Goal: Book appointment/travel/reservation

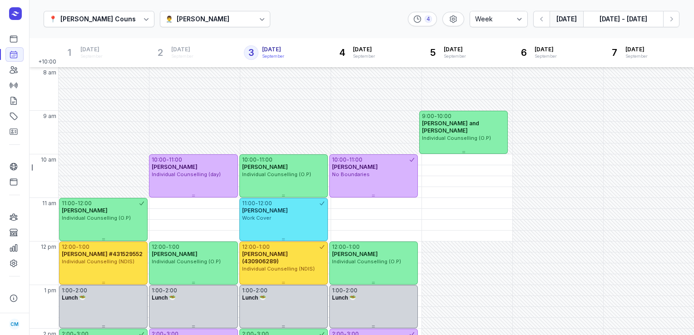
select select "week"
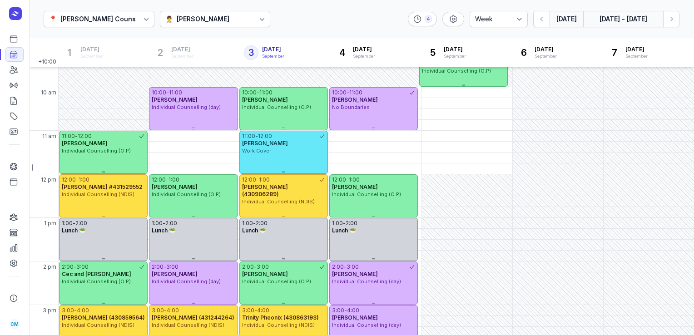
click at [629, 15] on button "[DATE] - [DATE]" at bounding box center [624, 19] width 80 height 16
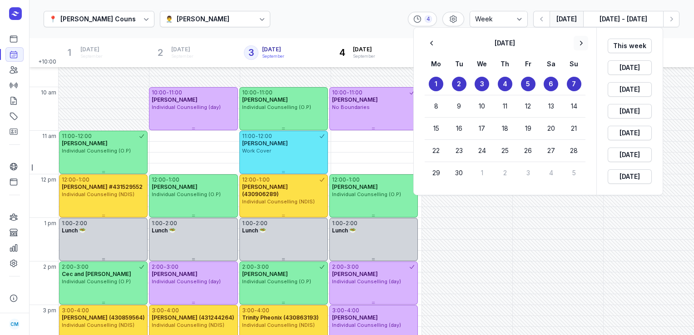
click at [582, 43] on icon "button" at bounding box center [581, 43] width 9 height 9
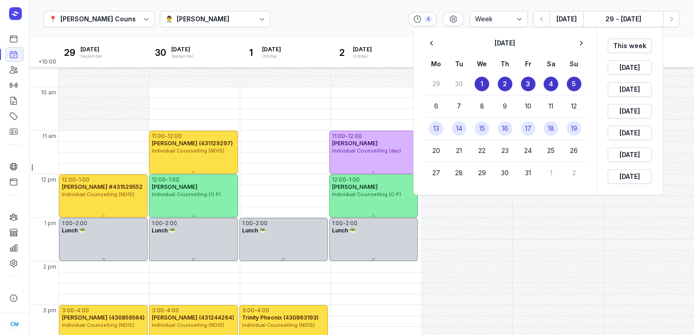
click at [457, 123] on button "14" at bounding box center [459, 128] width 15 height 15
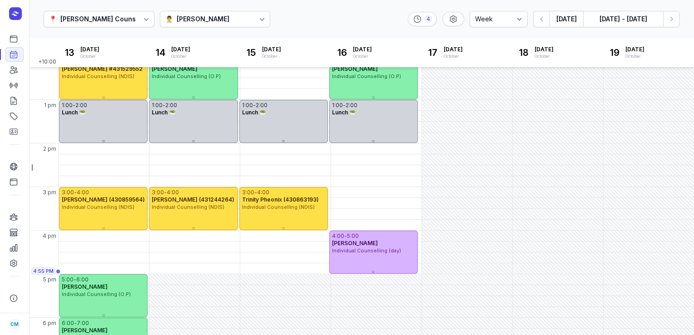
scroll to position [229, 0]
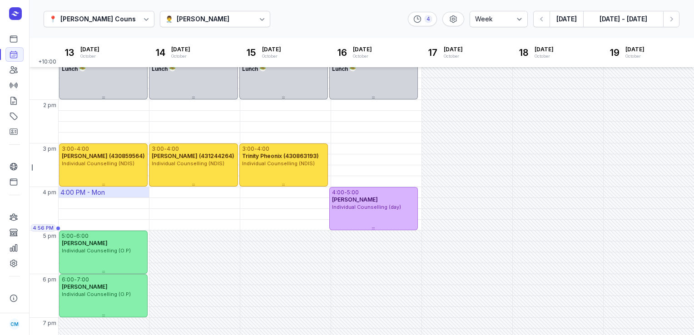
click at [100, 195] on div "4:00 PM - Mon" at bounding box center [82, 192] width 45 height 9
click at [329, 11] on div "📍 [PERSON_NAME] Counselling 👨‍⚕️ [PERSON_NAME] 4 Day 3 days Work week Week [DAT…" at bounding box center [361, 19] width 665 height 39
click at [252, 193] on div "4:00 PM - Wed" at bounding box center [264, 192] width 45 height 9
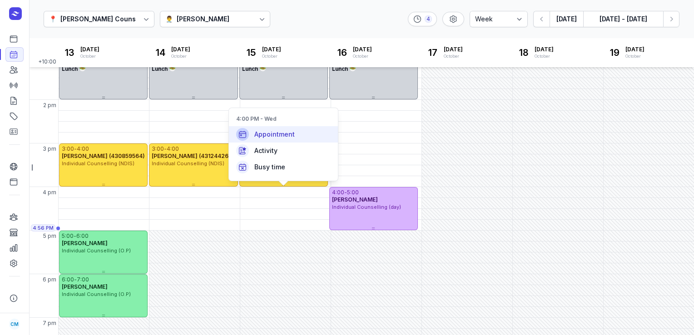
click at [279, 139] on span "Appointment" at bounding box center [275, 134] width 40 height 9
select select
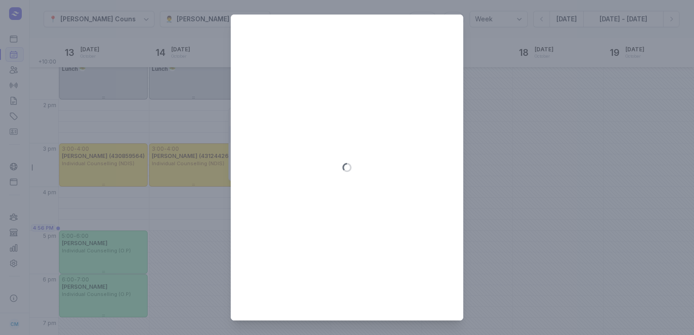
type input "[DATE]"
select select "16:00"
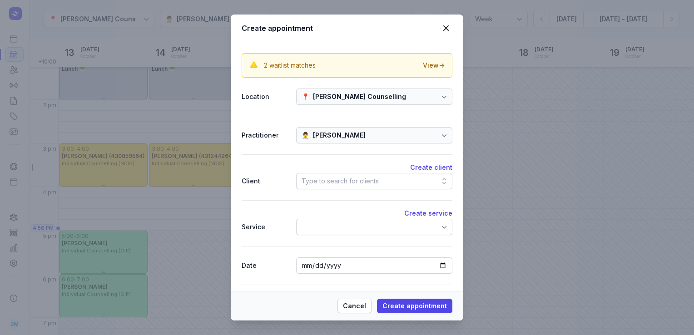
click at [342, 179] on div "Type to search for clients" at bounding box center [340, 181] width 77 height 11
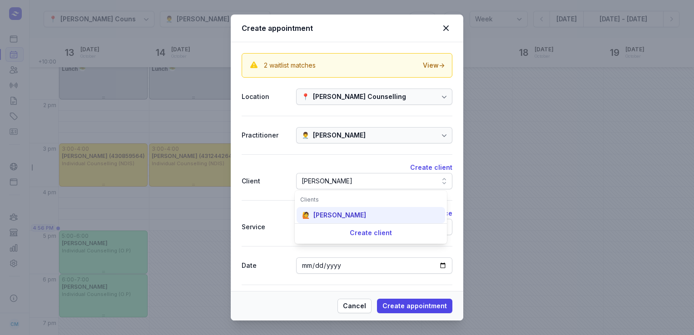
type input "[PERSON_NAME]"
click at [340, 214] on div "[PERSON_NAME]" at bounding box center [340, 215] width 53 height 9
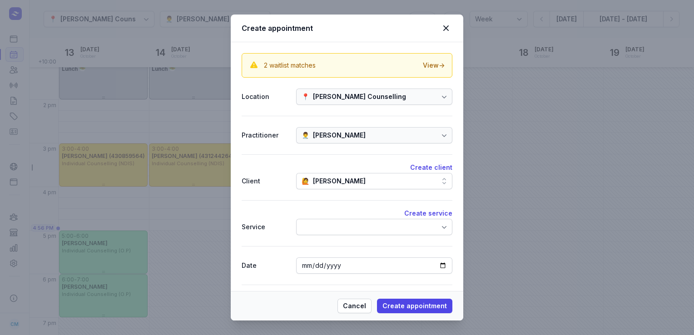
click at [338, 221] on div at bounding box center [374, 227] width 156 height 16
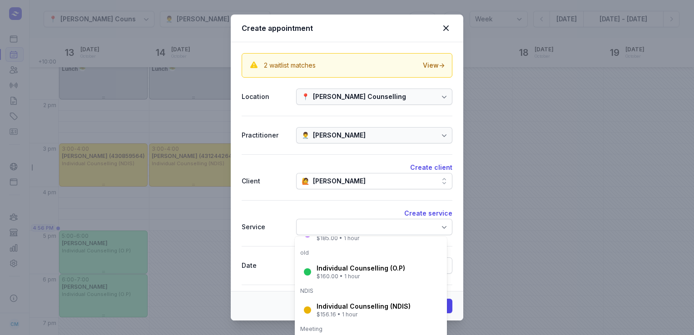
scroll to position [125, 0]
click at [338, 267] on div "Individual Counselling (O.P)" at bounding box center [361, 268] width 89 height 9
select select "17:00"
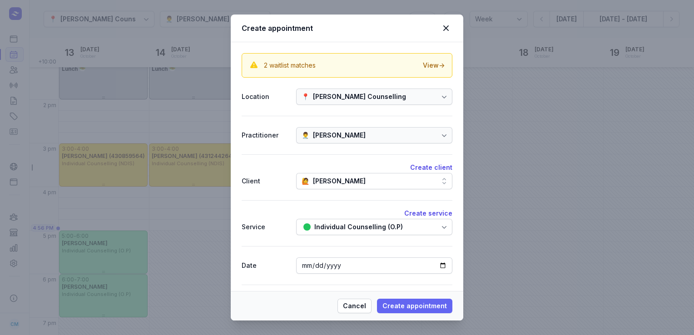
click at [390, 306] on span "Create appointment" at bounding box center [415, 306] width 65 height 11
select select
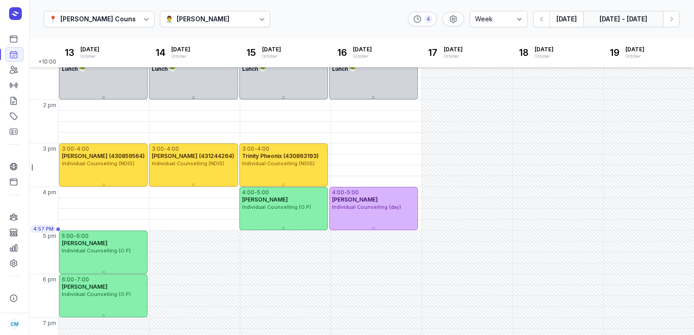
click at [601, 23] on button "[DATE] - [DATE]" at bounding box center [624, 19] width 80 height 16
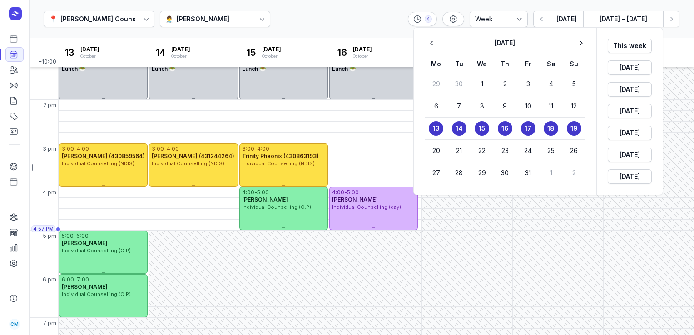
click at [229, 15] on div at bounding box center [347, 167] width 694 height 335
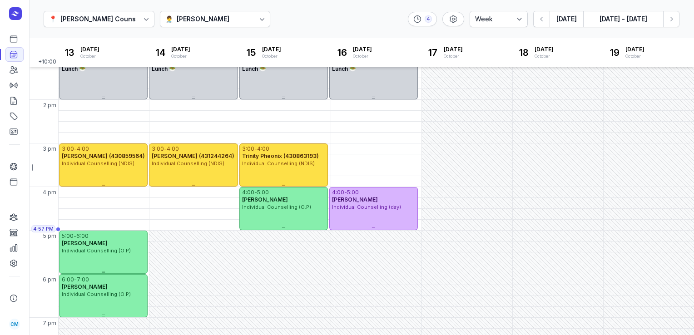
click at [229, 15] on div "[PERSON_NAME]" at bounding box center [203, 19] width 53 height 11
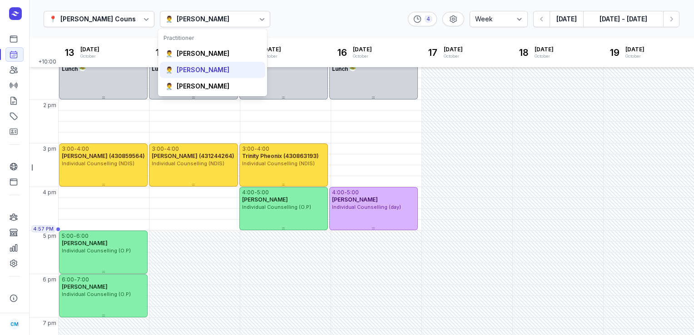
click at [196, 64] on div "👨‍⚕️ [PERSON_NAME]" at bounding box center [212, 70] width 105 height 16
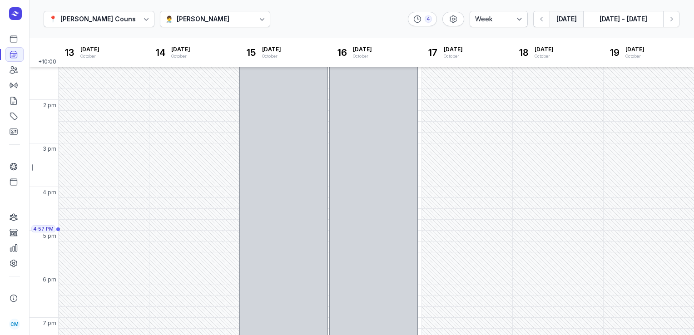
click at [575, 17] on button "[DATE]" at bounding box center [567, 19] width 34 height 16
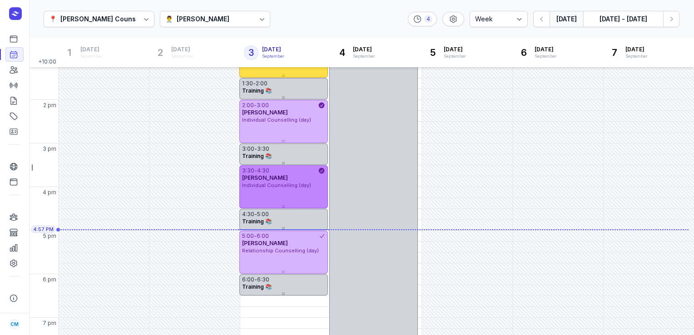
click at [284, 192] on div "3:30 - 4:30 [PERSON_NAME] Individual Counselling (day)" at bounding box center [284, 186] width 89 height 43
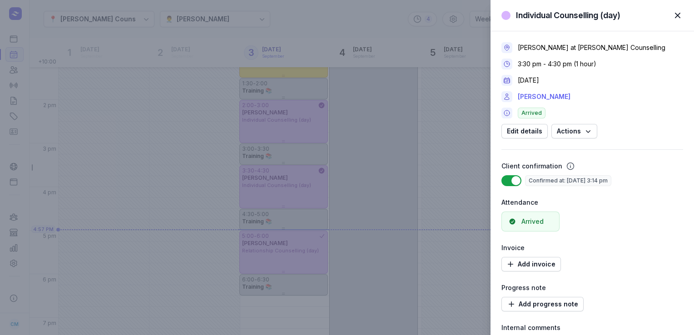
click at [551, 94] on link "[PERSON_NAME]" at bounding box center [544, 96] width 53 height 11
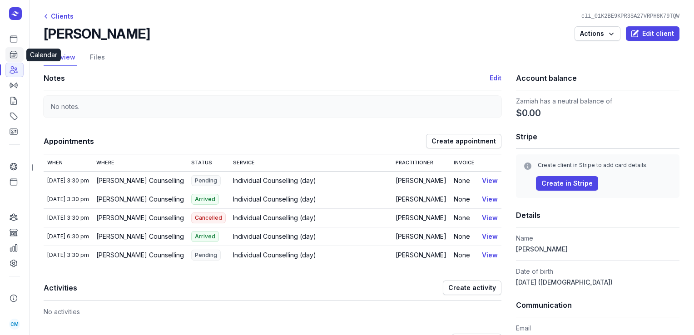
click at [15, 57] on icon at bounding box center [13, 54] width 9 height 9
select select "week"
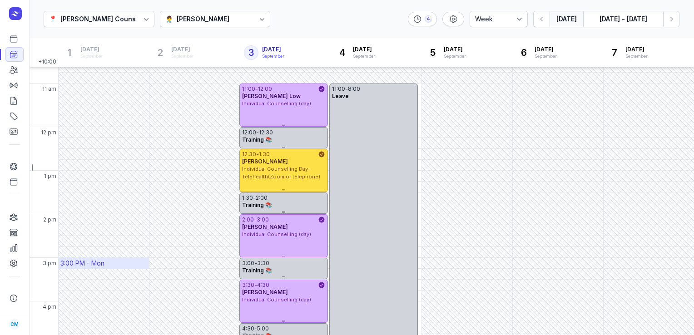
scroll to position [113, 0]
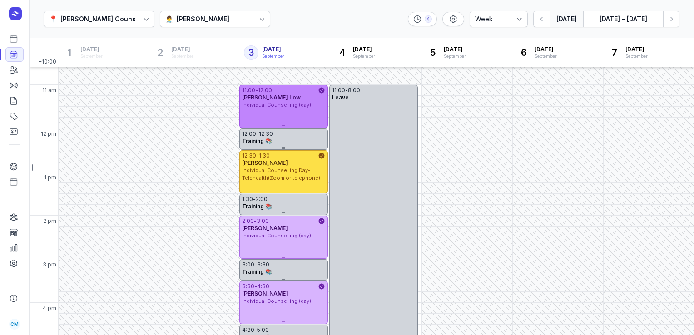
click at [262, 98] on span "[PERSON_NAME] Low" at bounding box center [271, 97] width 59 height 7
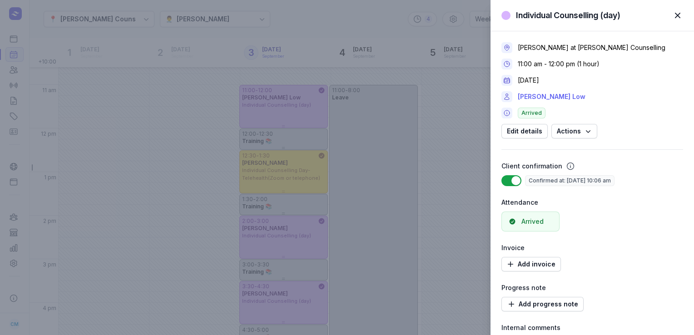
click at [529, 94] on link "[PERSON_NAME] Low" at bounding box center [552, 96] width 68 height 11
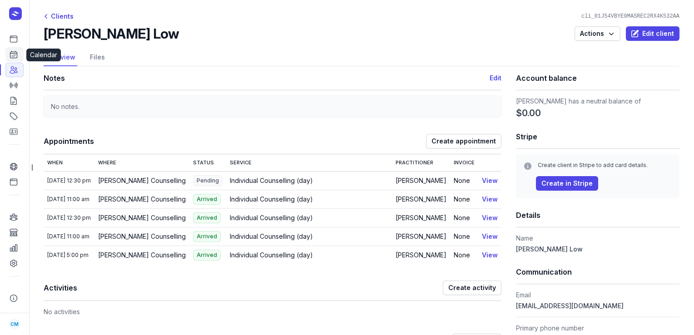
click at [13, 57] on icon at bounding box center [13, 54] width 7 height 7
select select "week"
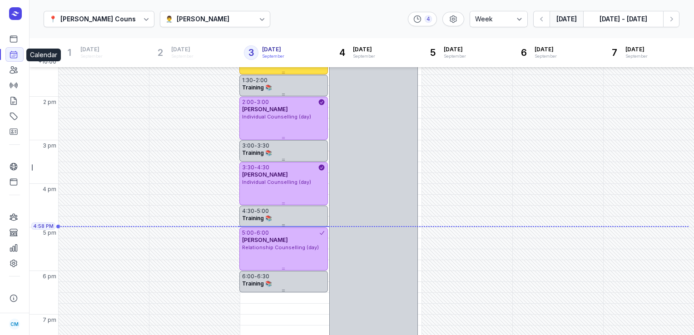
scroll to position [255, 0]
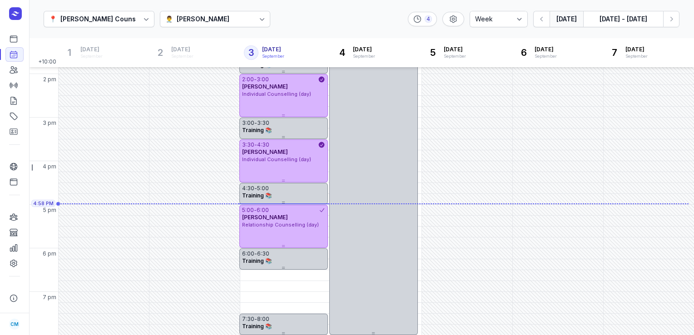
click at [187, 20] on div "[PERSON_NAME]" at bounding box center [203, 19] width 53 height 11
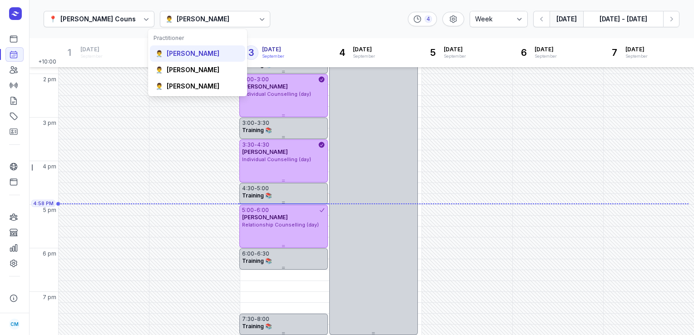
click at [188, 57] on div "[PERSON_NAME]" at bounding box center [193, 53] width 53 height 9
